Goal: Check status: Check status

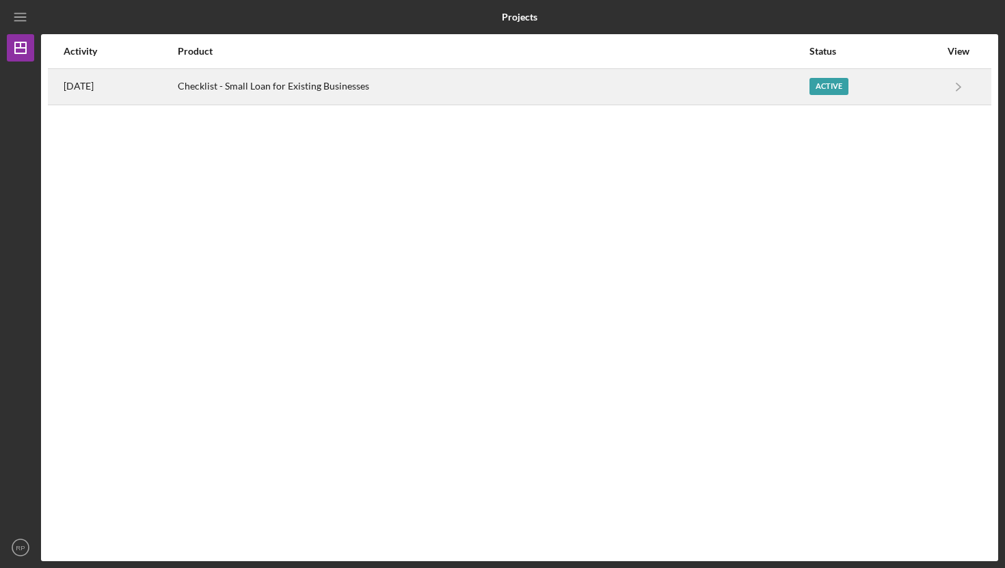
click at [397, 85] on div "Checklist - Small Loan for Existing Businesses" at bounding box center [493, 87] width 630 height 34
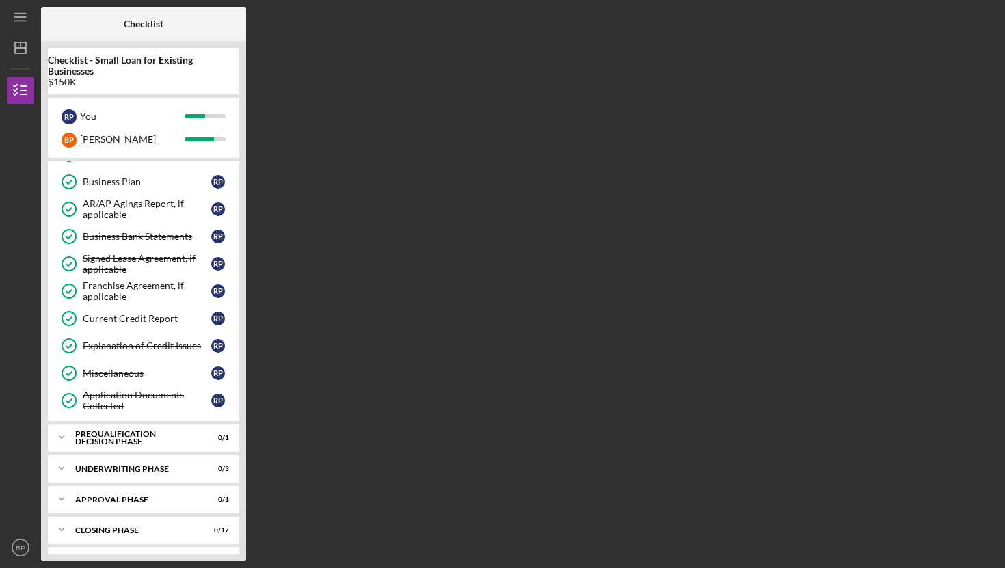
scroll to position [513, 0]
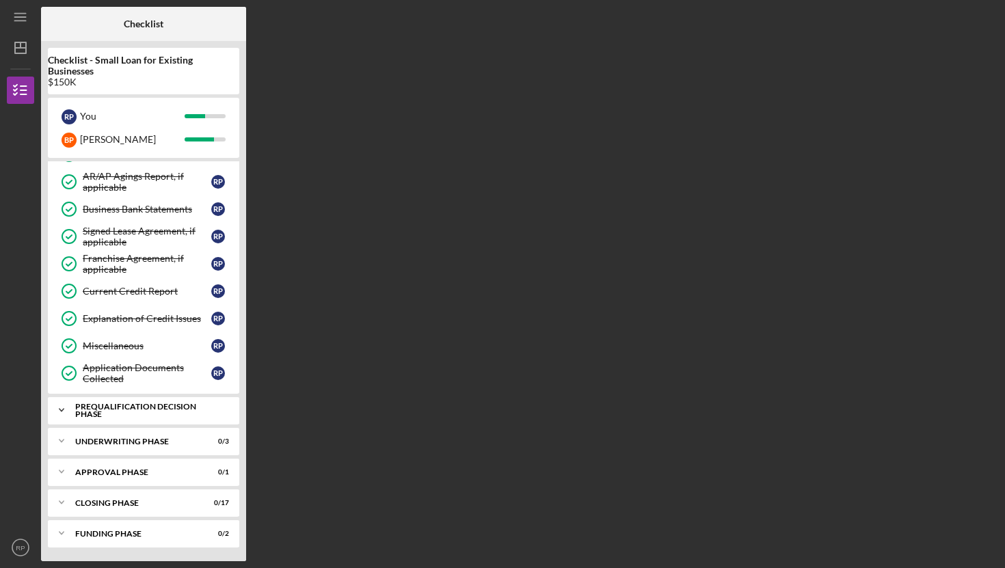
click at [167, 410] on div "Prequalification Decision Phase" at bounding box center [148, 411] width 147 height 16
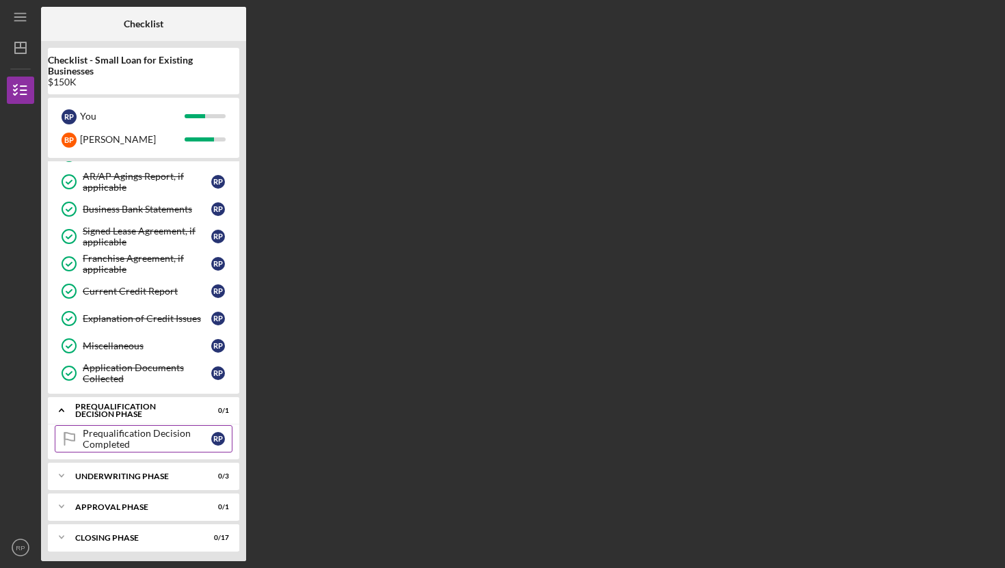
click at [143, 439] on div "Prequalification Decision Completed" at bounding box center [147, 439] width 129 height 22
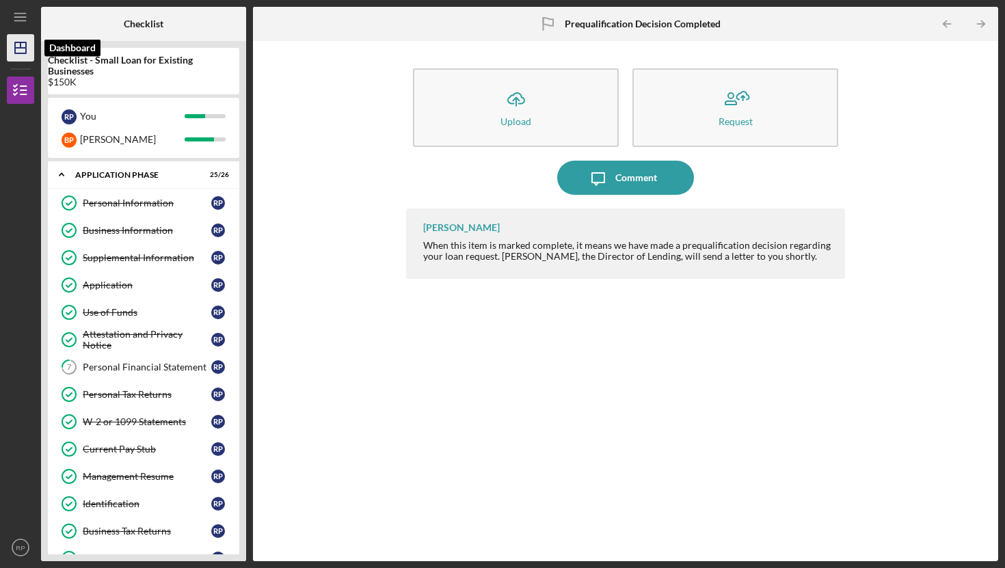
click at [18, 46] on icon "Icon/Dashboard" at bounding box center [20, 48] width 34 height 34
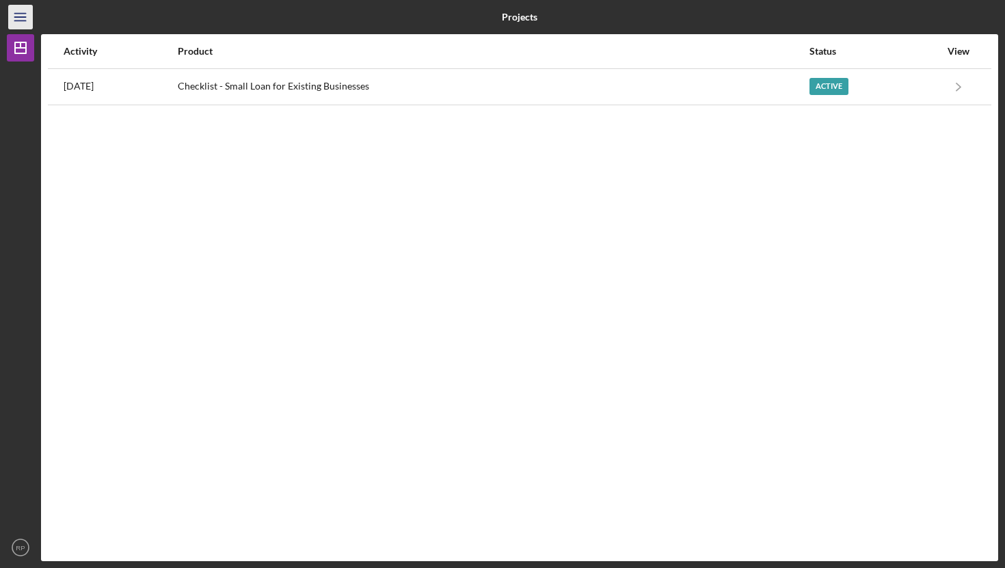
click at [13, 19] on icon "Icon/Menu" at bounding box center [20, 17] width 31 height 31
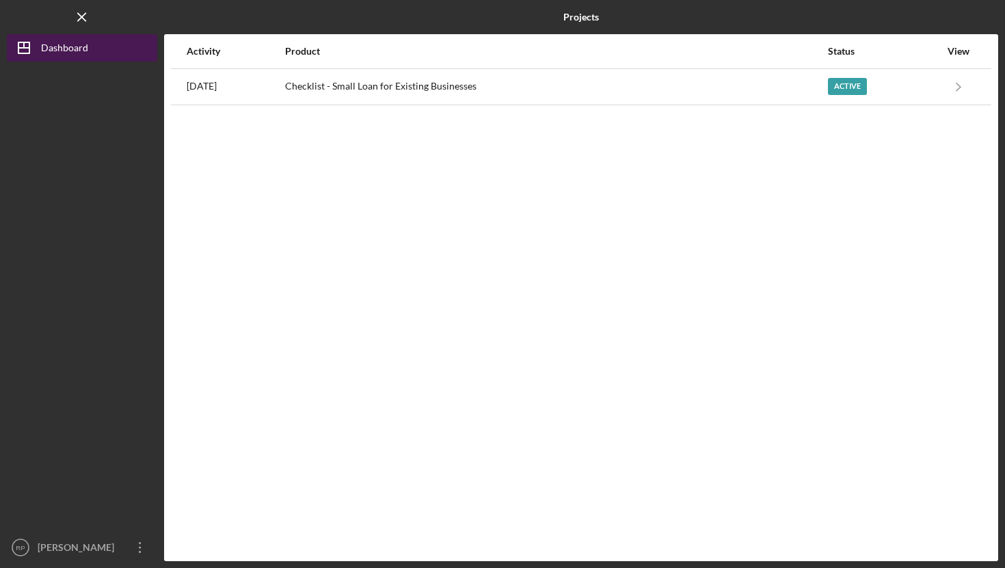
click at [38, 50] on icon "Icon/Dashboard" at bounding box center [24, 48] width 34 height 34
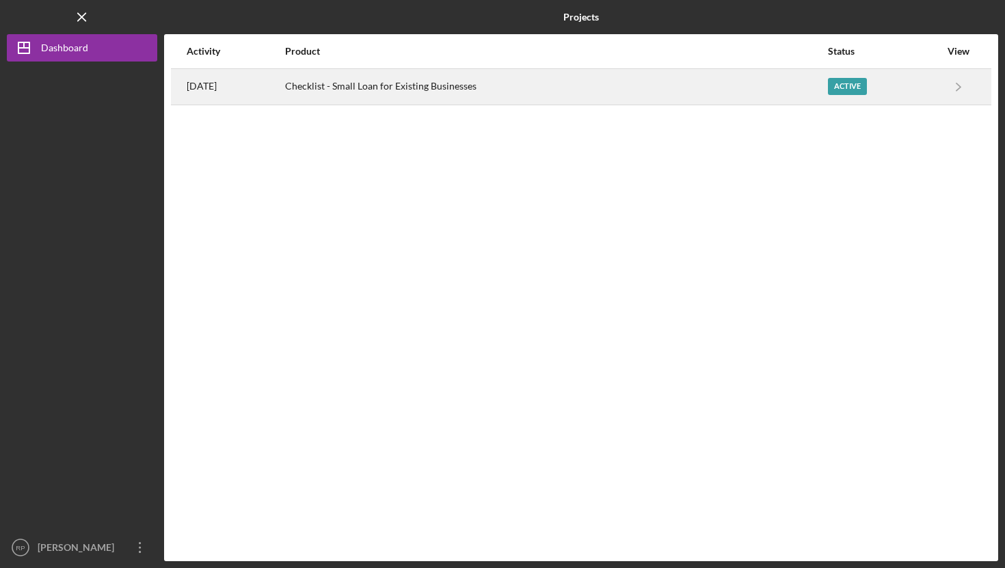
click at [356, 92] on div "Checklist - Small Loan for Existing Businesses" at bounding box center [555, 87] width 541 height 34
